Goal: Task Accomplishment & Management: Use online tool/utility

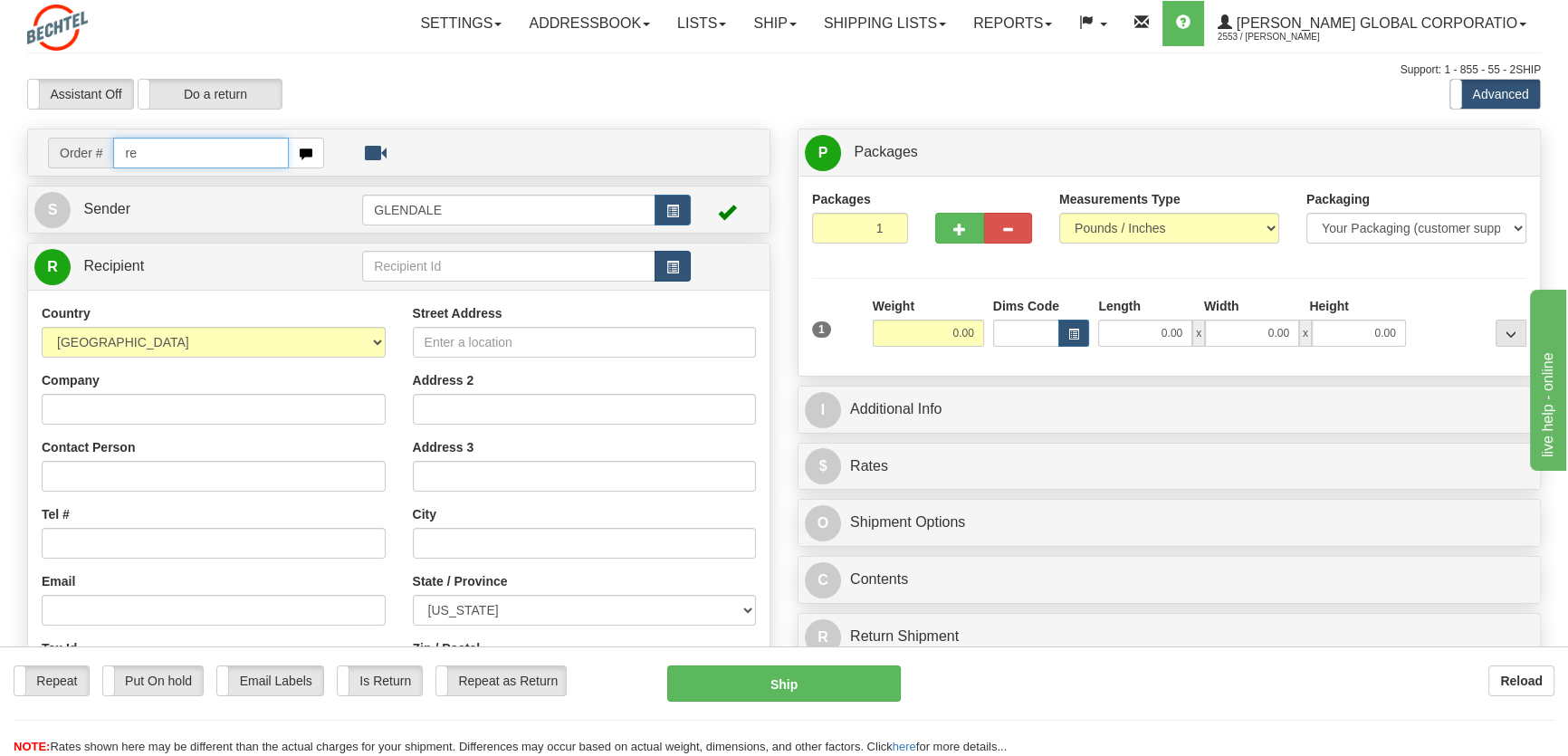
type input "r"
click at [447, 263] on input "text" at bounding box center [508, 266] width 293 height 31
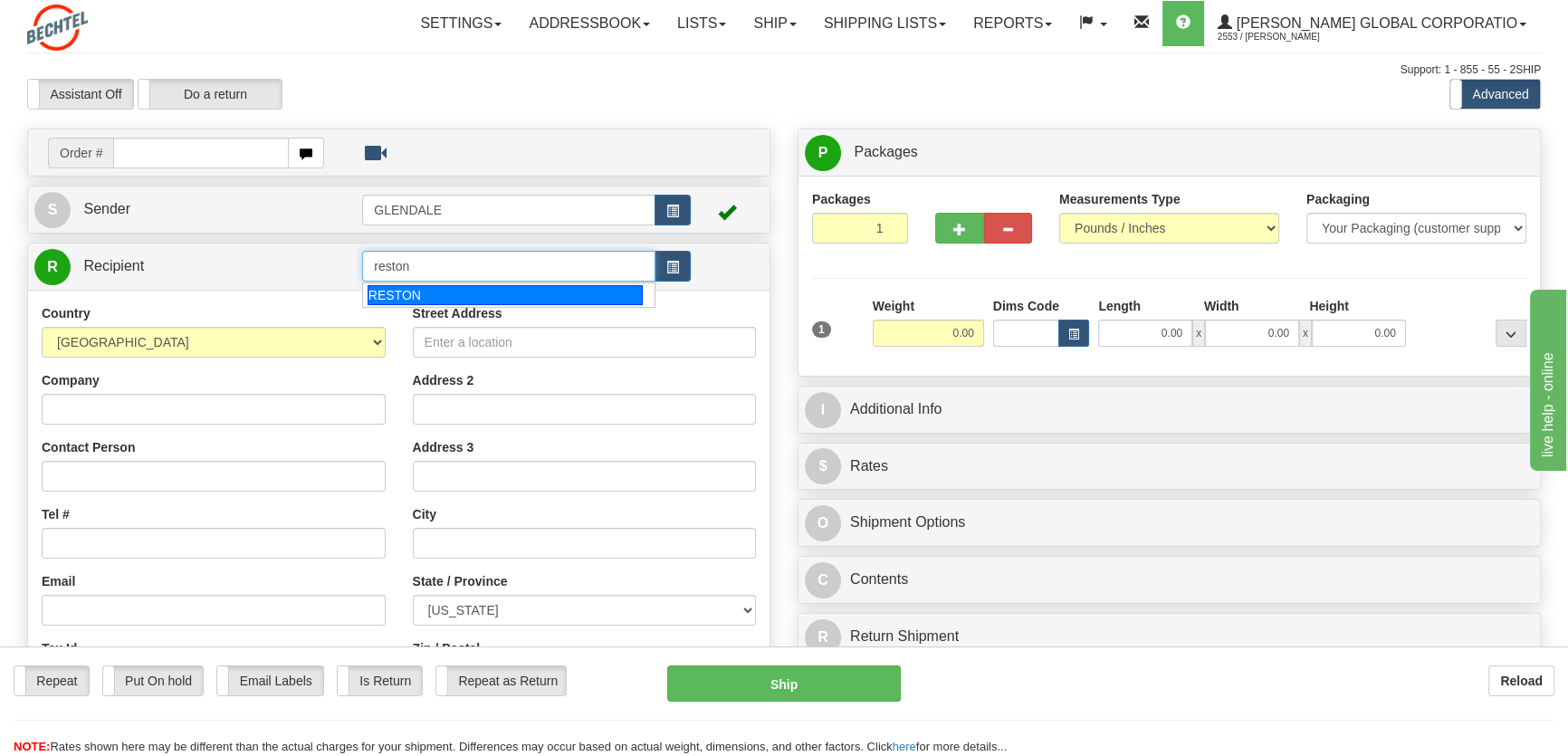
click at [403, 296] on div "RESTON" at bounding box center [504, 295] width 275 height 20
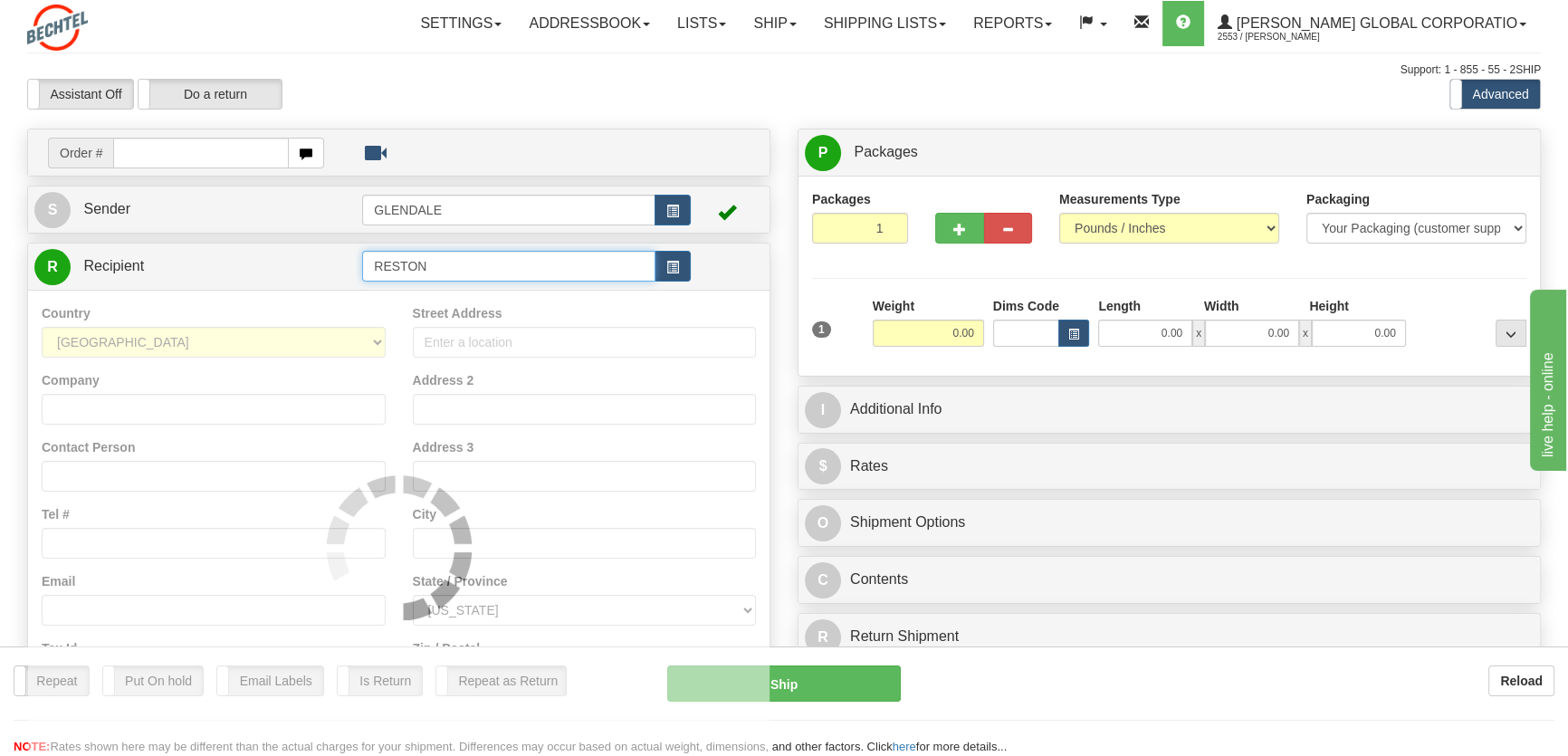
type input "RESTON"
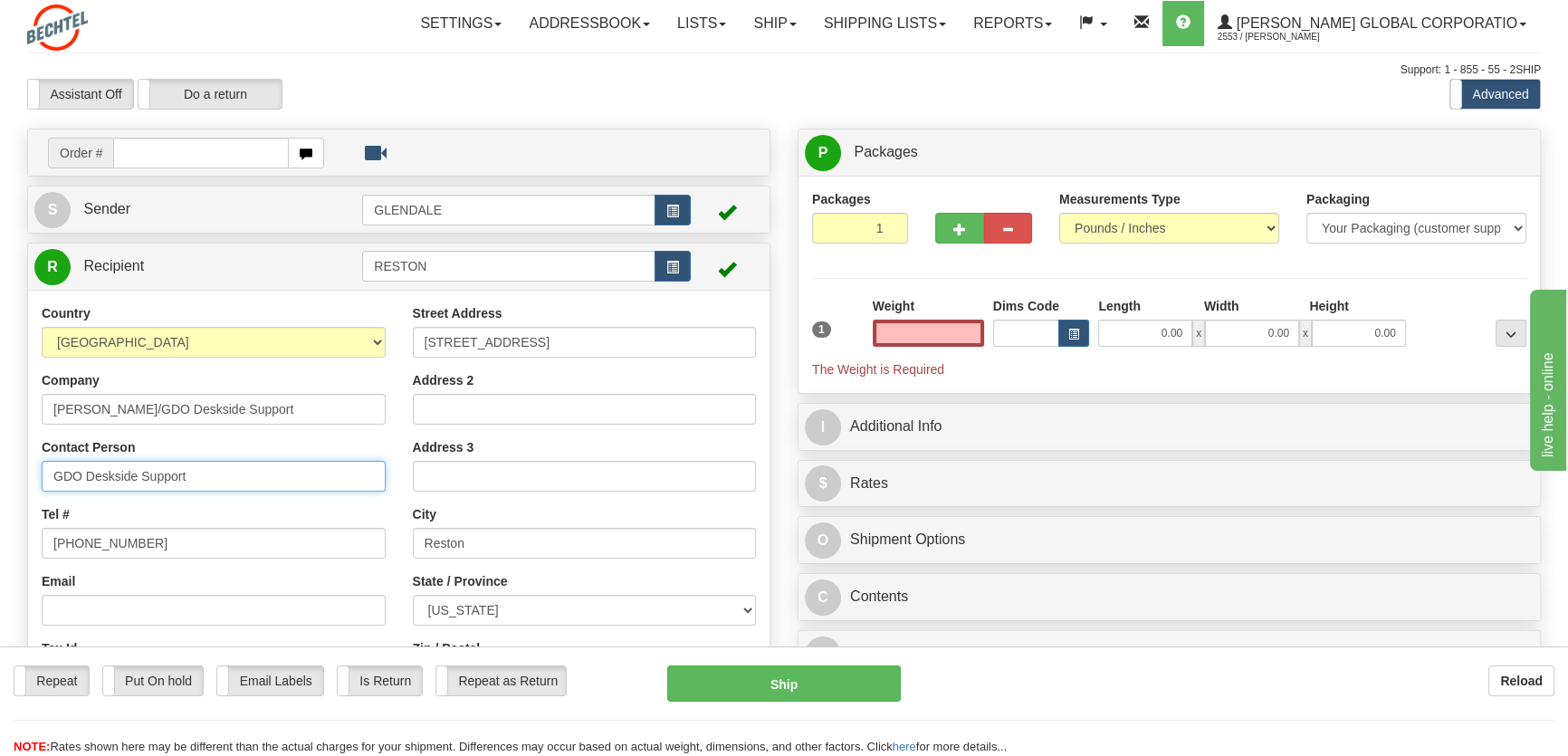
type input "0.00"
drag, startPoint x: 215, startPoint y: 478, endPoint x: 0, endPoint y: 473, distance: 215.1
click at [0, 473] on div "Toggle navigation Settings Shipping Preferences Fields Preferences New" at bounding box center [784, 510] width 1568 height 1020
type input "[PERSON_NAME]"
drag, startPoint x: 153, startPoint y: 541, endPoint x: 29, endPoint y: 536, distance: 124.1
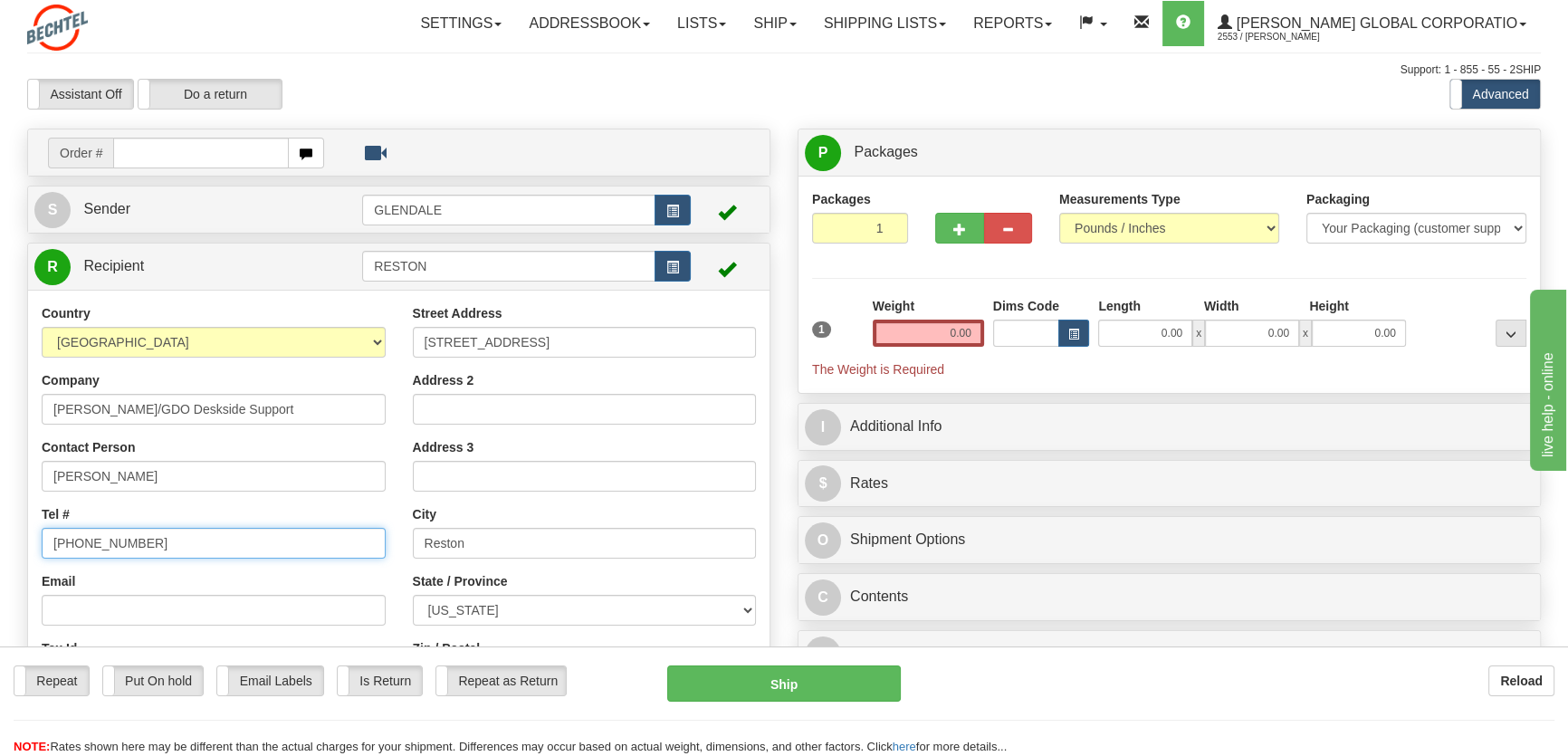
click at [29, 536] on div "Country [GEOGRAPHIC_DATA] [GEOGRAPHIC_DATA] [GEOGRAPHIC_DATA] [GEOGRAPHIC_DATA]…" at bounding box center [213, 538] width 371 height 469
paste input "[PHONE_NUMBER]"
type input "[PHONE_NUMBER]"
drag, startPoint x: 940, startPoint y: 335, endPoint x: 986, endPoint y: 333, distance: 46.0
click at [986, 333] on div "1 Weight 0.00 Dims Code 0.00" at bounding box center [1169, 337] width 723 height 81
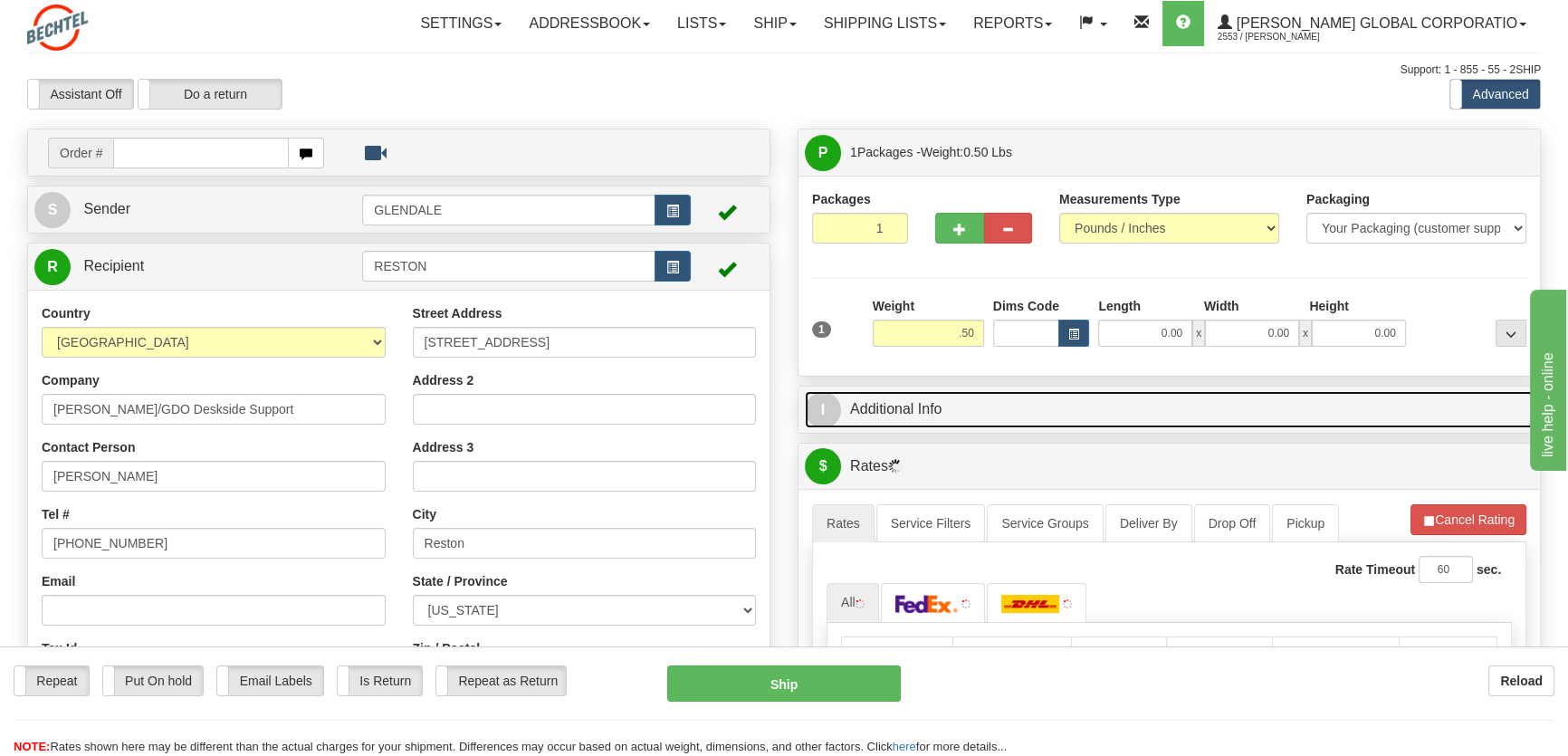
type input "0.50"
click at [884, 412] on link "I Additional Info" at bounding box center [1169, 409] width 729 height 37
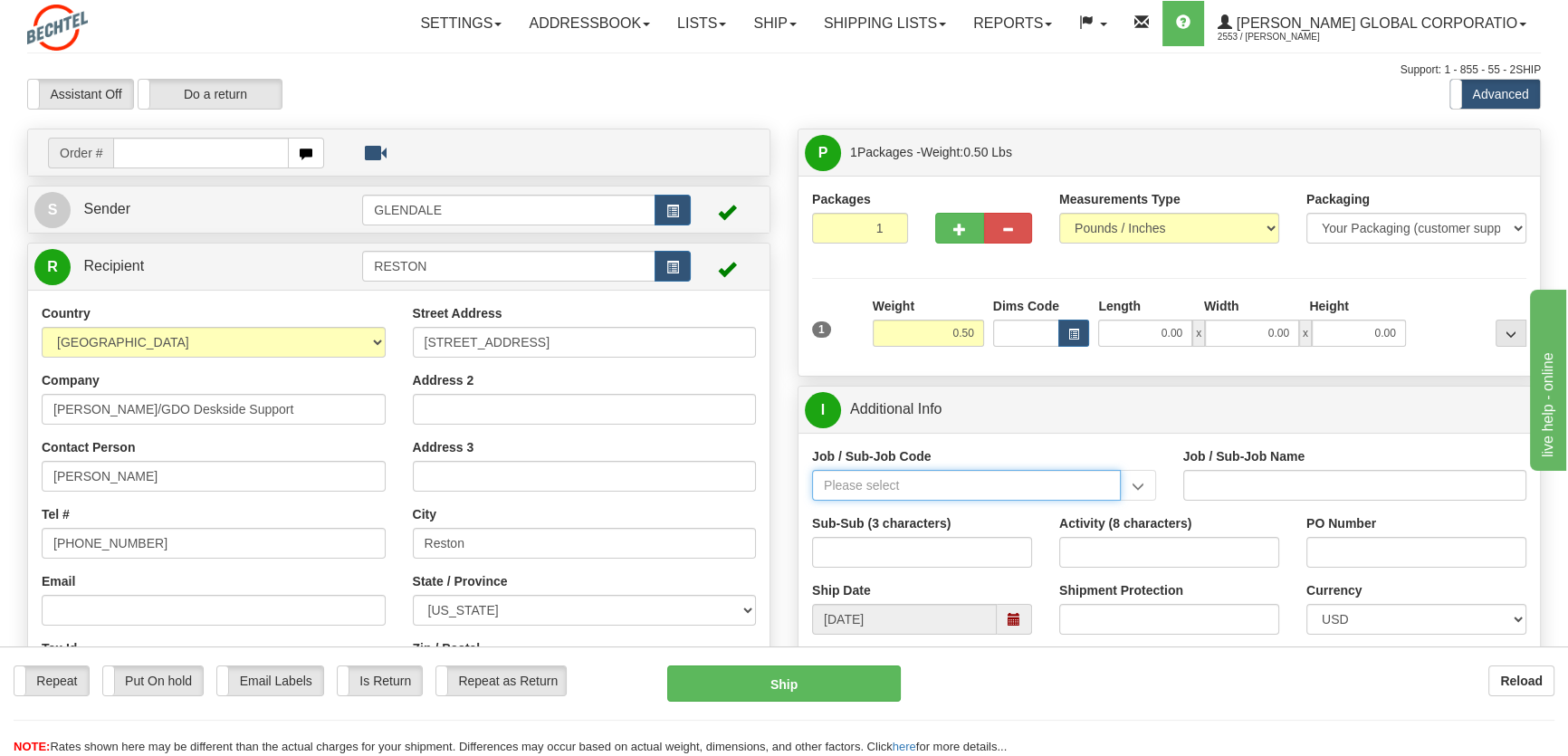
click at [934, 490] on input "Job / Sub-Job Code" at bounding box center [966, 485] width 309 height 31
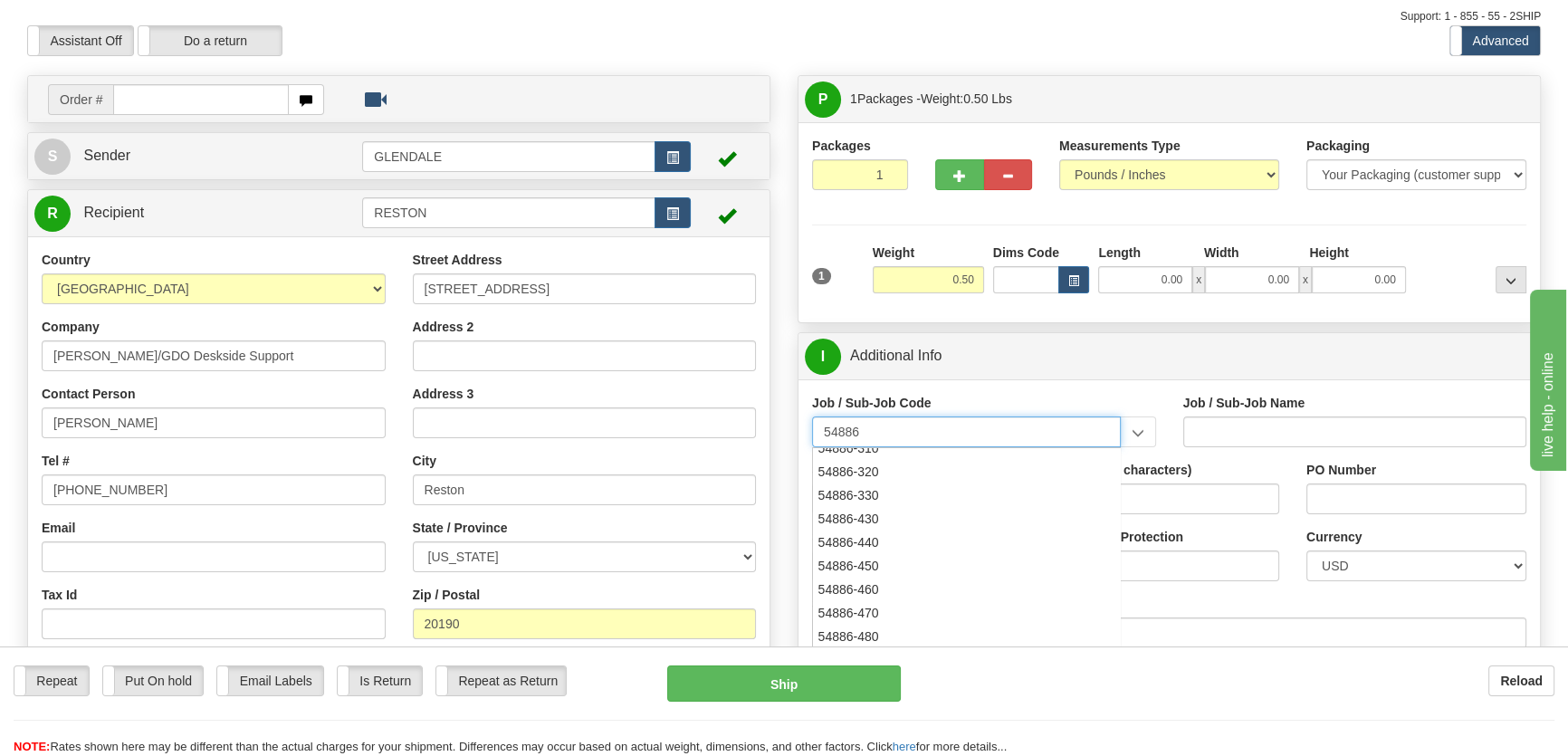
scroll to position [81, 0]
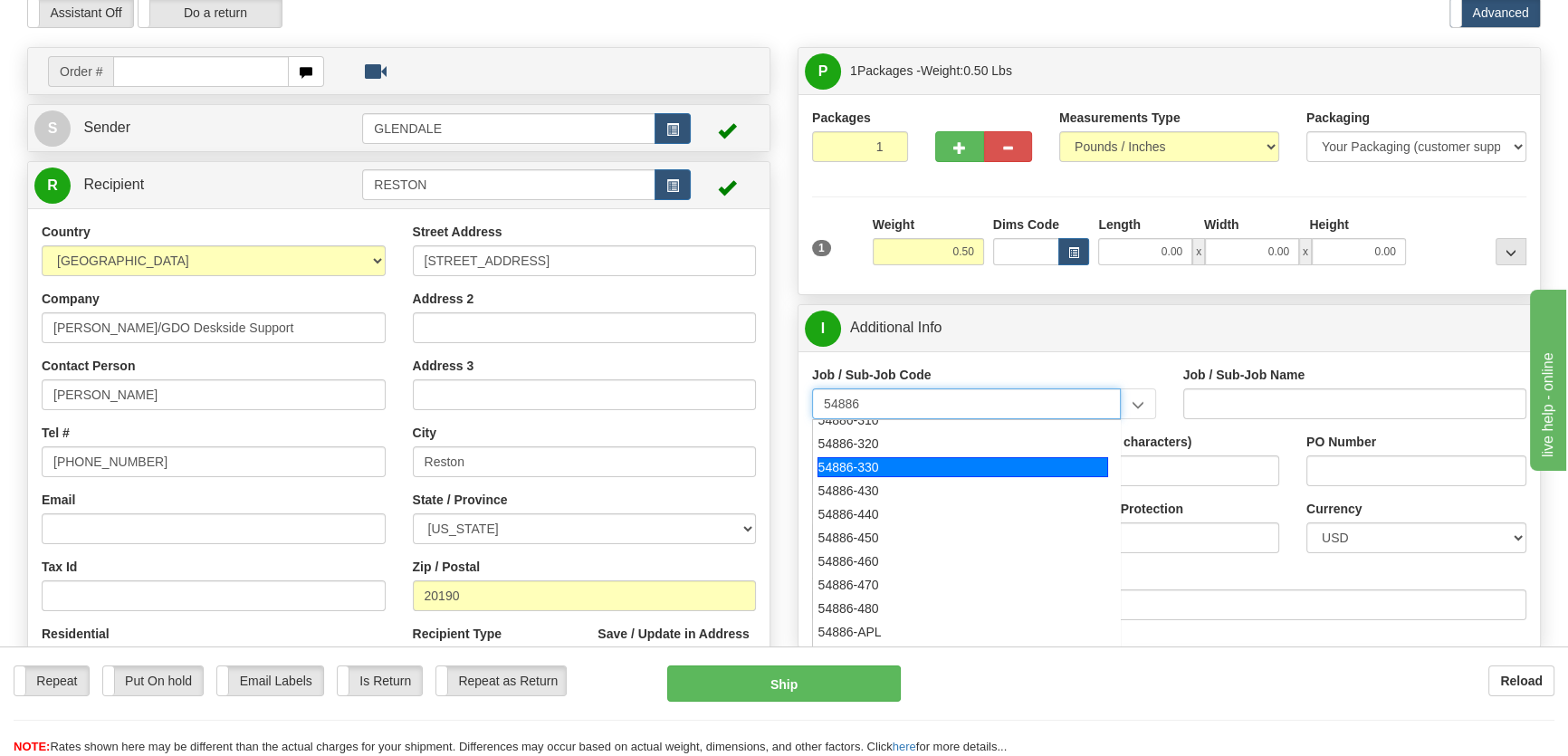
click at [879, 466] on div "54886-330" at bounding box center [963, 466] width 291 height 20
type input "54886-330"
type input "[GEOGRAPHIC_DATA] - TIER 3 - MAIL DISTRIBUTION SER"
type input "54886-330"
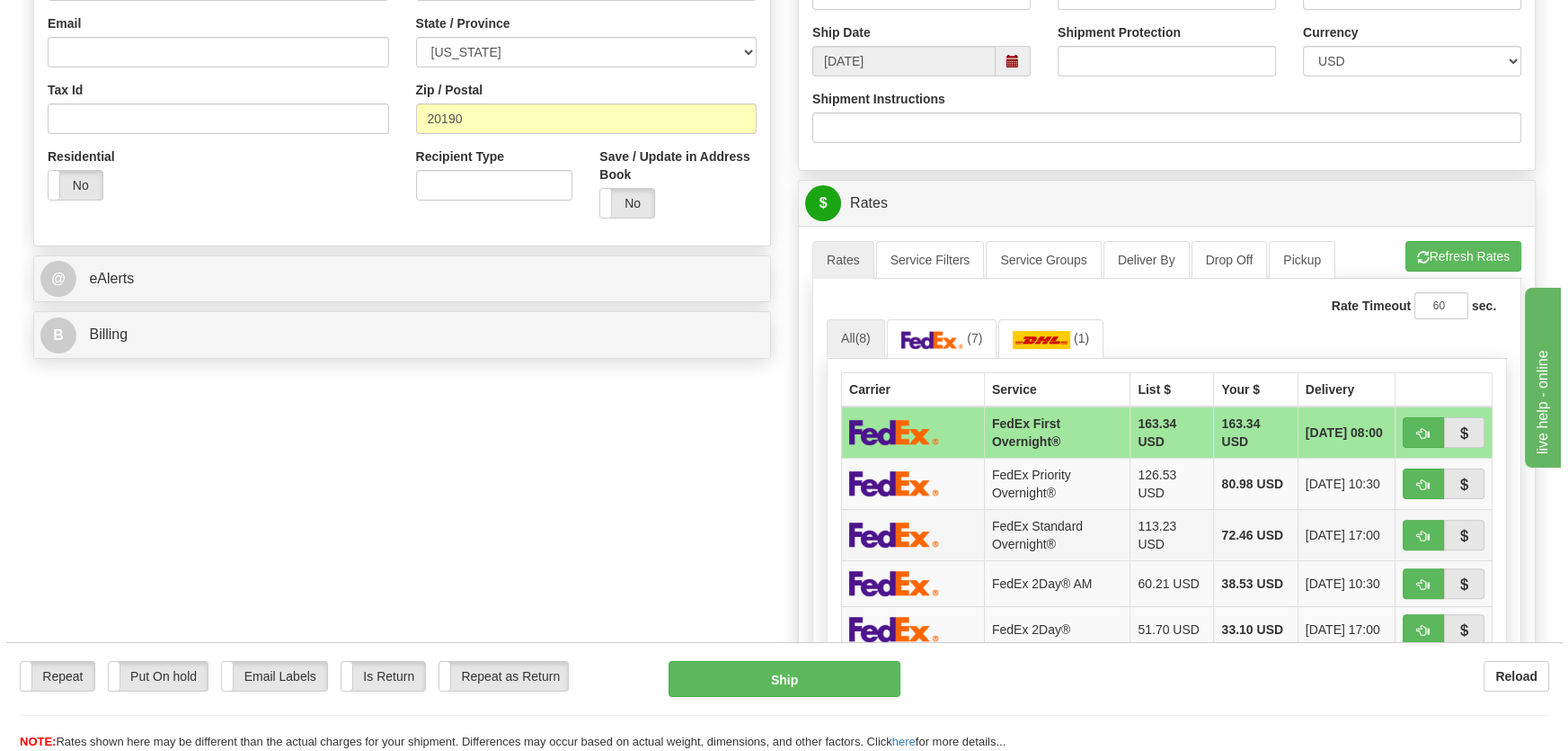
scroll to position [654, 0]
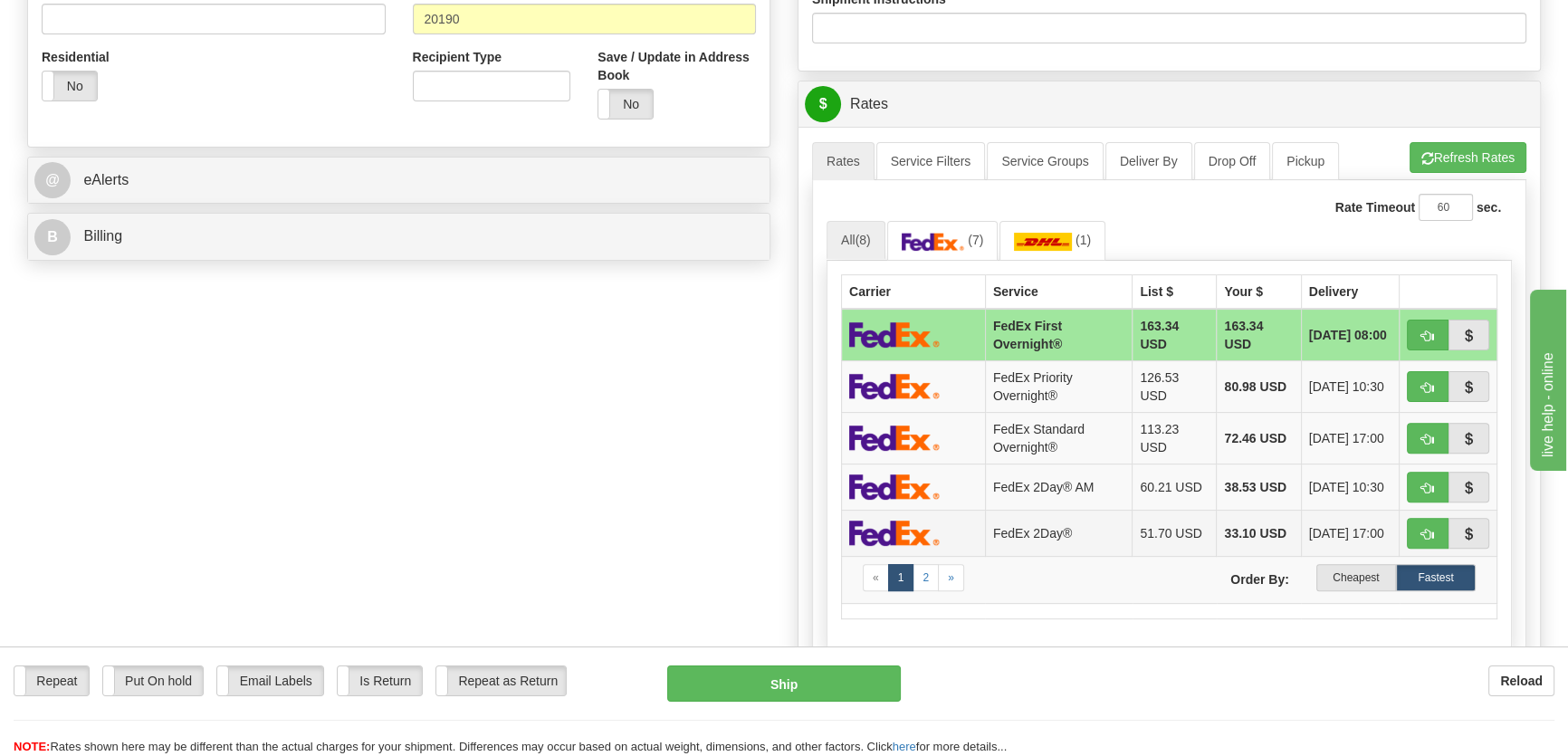
click at [902, 540] on img at bounding box center [894, 532] width 90 height 26
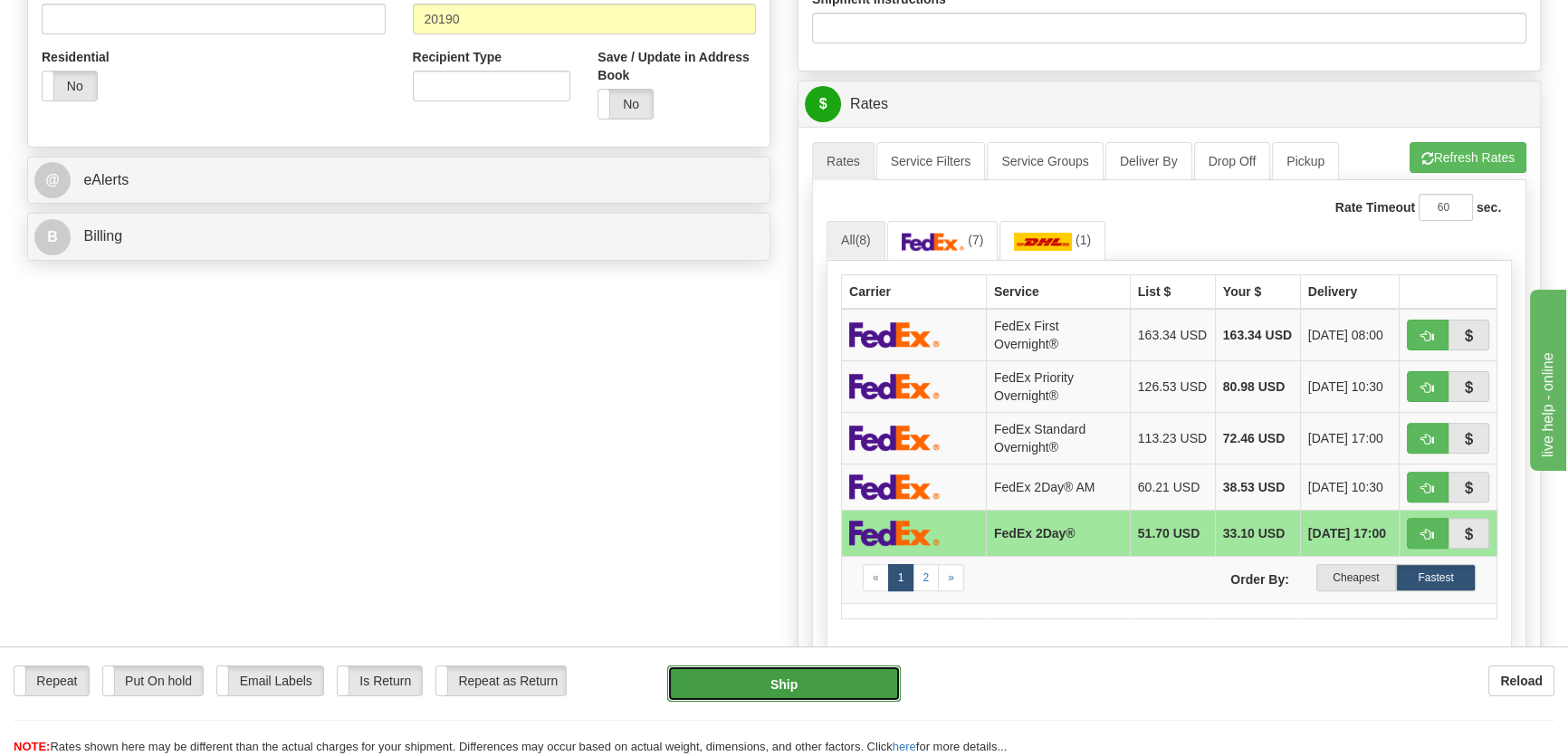
click at [769, 697] on button "Ship" at bounding box center [784, 683] width 234 height 36
type input "03"
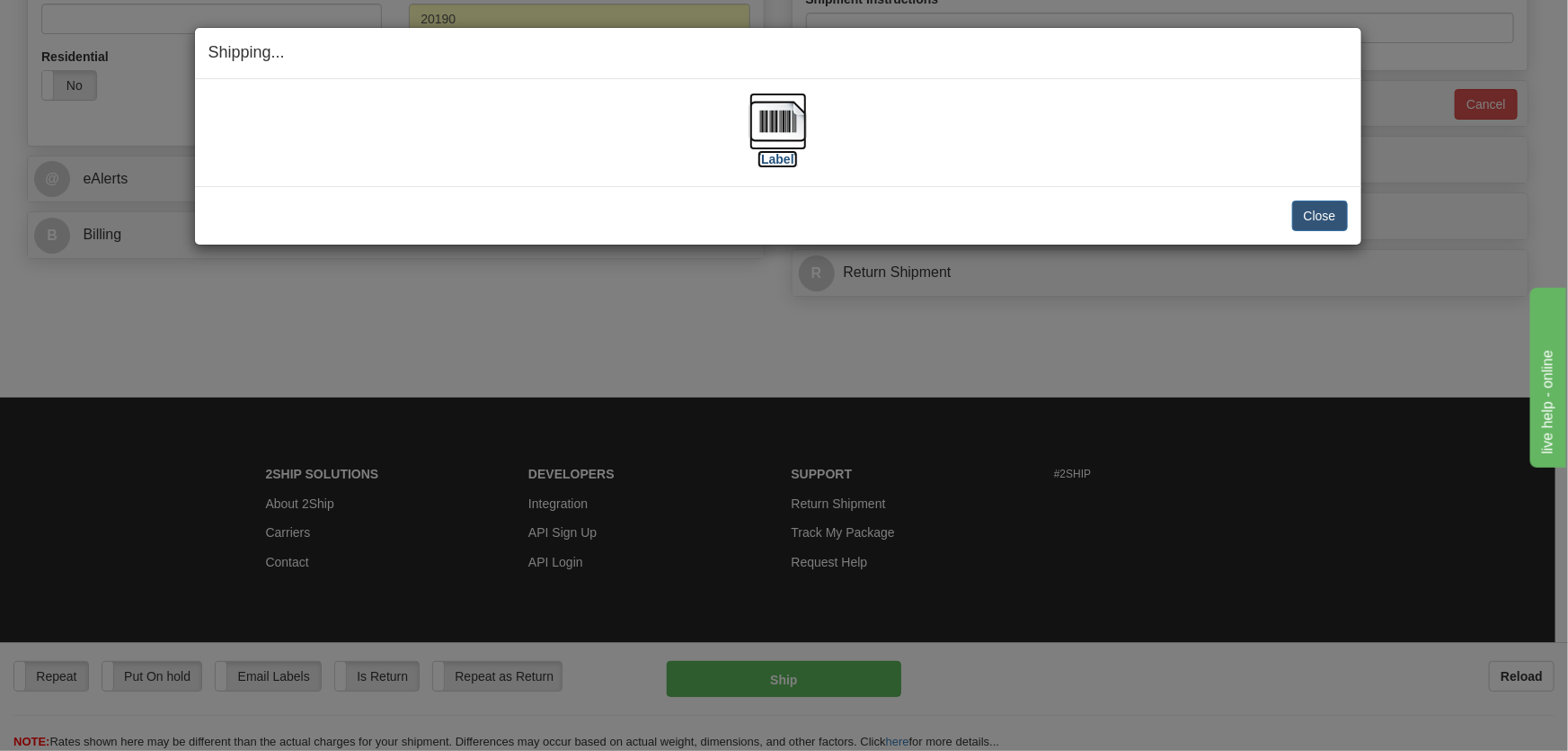
click at [787, 125] on img at bounding box center [778, 121] width 57 height 57
